Goal: Task Accomplishment & Management: Manage account settings

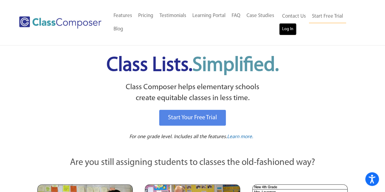
click at [284, 28] on link "Log In" at bounding box center [287, 29] width 17 height 12
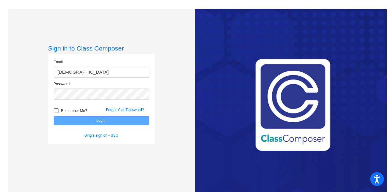
type input "[EMAIL_ADDRESS][PERSON_NAME][DOMAIN_NAME]"
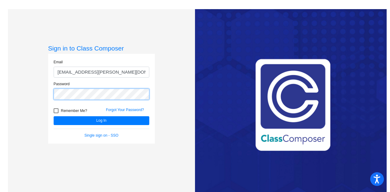
click at [54, 116] on button "Log In" at bounding box center [102, 120] width 96 height 9
